Goal: Information Seeking & Learning: Learn about a topic

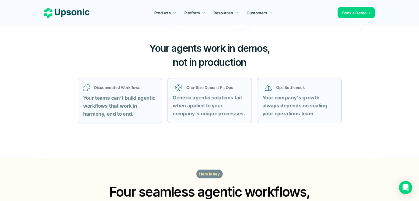
scroll to position [193, 0]
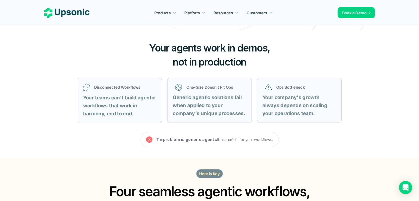
click at [214, 107] on strong "Generic agentic solutions fail when applied to your company’s unique processes." at bounding box center [209, 105] width 72 height 22
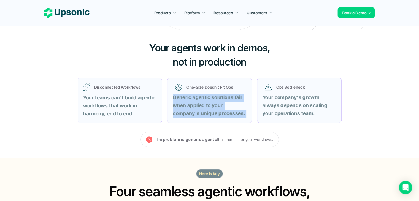
click at [214, 107] on strong "Generic agentic solutions fail when applied to your company’s unique processes." at bounding box center [209, 105] width 72 height 22
copy div "Generic agentic solutions fail when applied to your company’s unique processes."
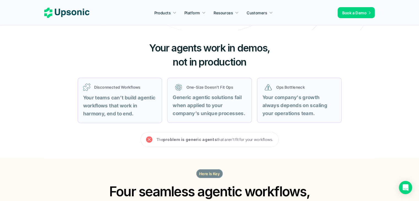
click at [129, 102] on p "Your teams can’t build agentic workflows that work in harmony, end to end." at bounding box center [120, 106] width 74 height 24
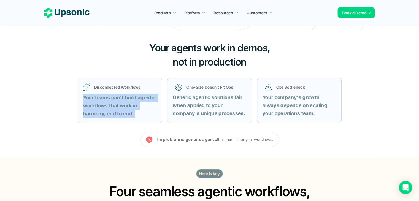
click at [129, 102] on p "Your teams can’t build agentic workflows that work in harmony, end to end." at bounding box center [120, 106] width 74 height 24
copy div "Your teams can’t build agentic workflows that work in harmony, end to end."
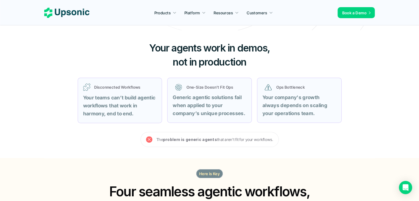
click at [322, 110] on p "Your company's growth always depends on scaling your operations team." at bounding box center [299, 106] width 74 height 24
click at [296, 110] on strong "Your company's growth always depends on scaling your operations team." at bounding box center [295, 105] width 66 height 22
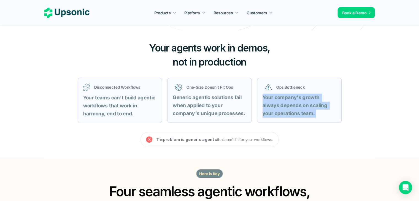
click at [296, 110] on strong "Your company's growth always depends on scaling your operations team." at bounding box center [295, 105] width 66 height 22
copy div "Your company's growth always depends on scaling your operations team."
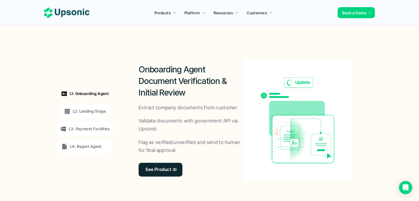
scroll to position [413, 0]
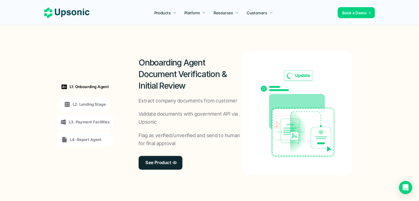
click at [203, 110] on p "Validate documents with government API via Upsonic" at bounding box center [190, 118] width 104 height 16
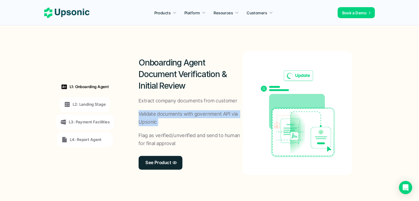
click at [203, 110] on p "Validate documents with government API via Upsonic" at bounding box center [190, 118] width 104 height 16
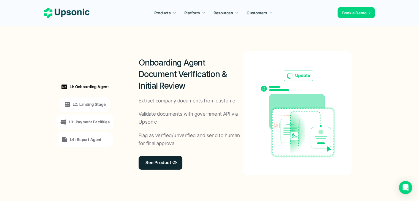
click at [195, 102] on p "Extract company documents from customer" at bounding box center [187, 101] width 99 height 8
